Goal: Navigation & Orientation: Find specific page/section

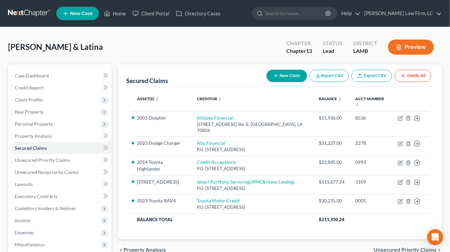
click at [37, 8] on link at bounding box center [29, 13] width 43 height 12
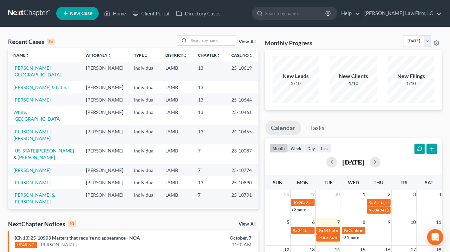
click at [228, 47] on div "Recent Cases 15 View All" at bounding box center [133, 41] width 250 height 13
